Goal: Navigation & Orientation: Find specific page/section

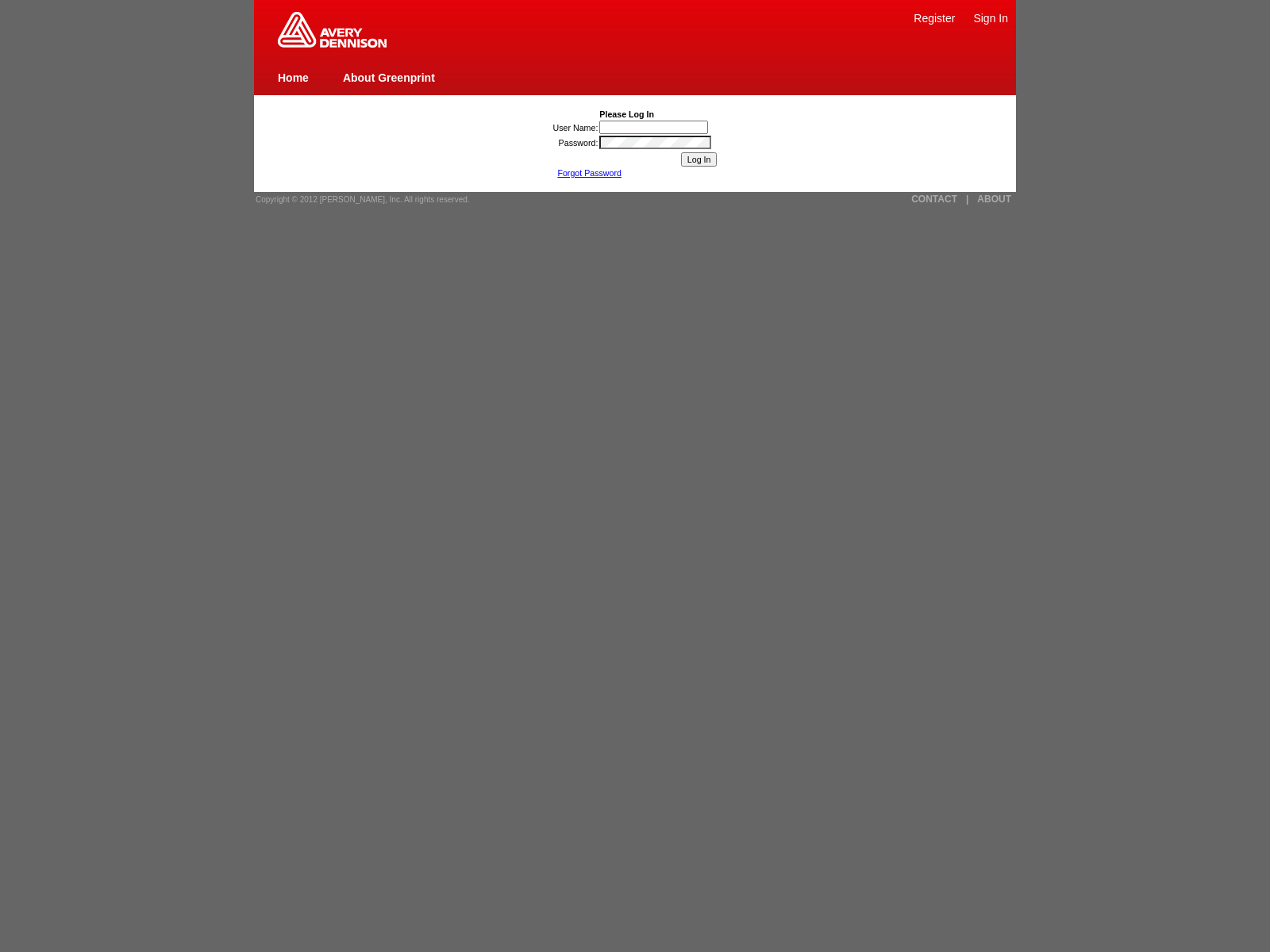
click at [993, 200] on link "ABOUT" at bounding box center [993, 200] width 34 height 11
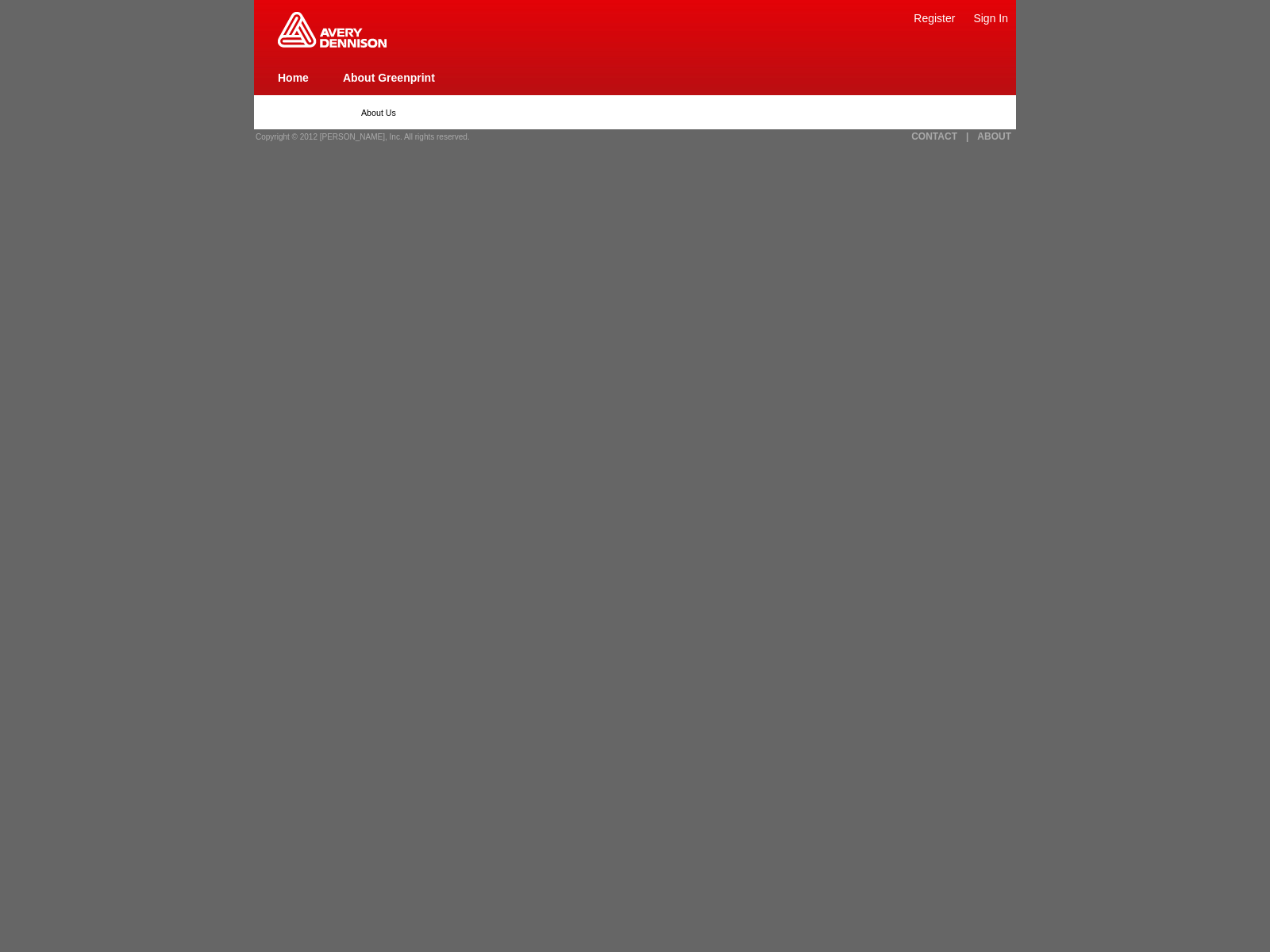
click at [993, 136] on link "ABOUT" at bounding box center [993, 136] width 34 height 11
